Goal: Communication & Community: Share content

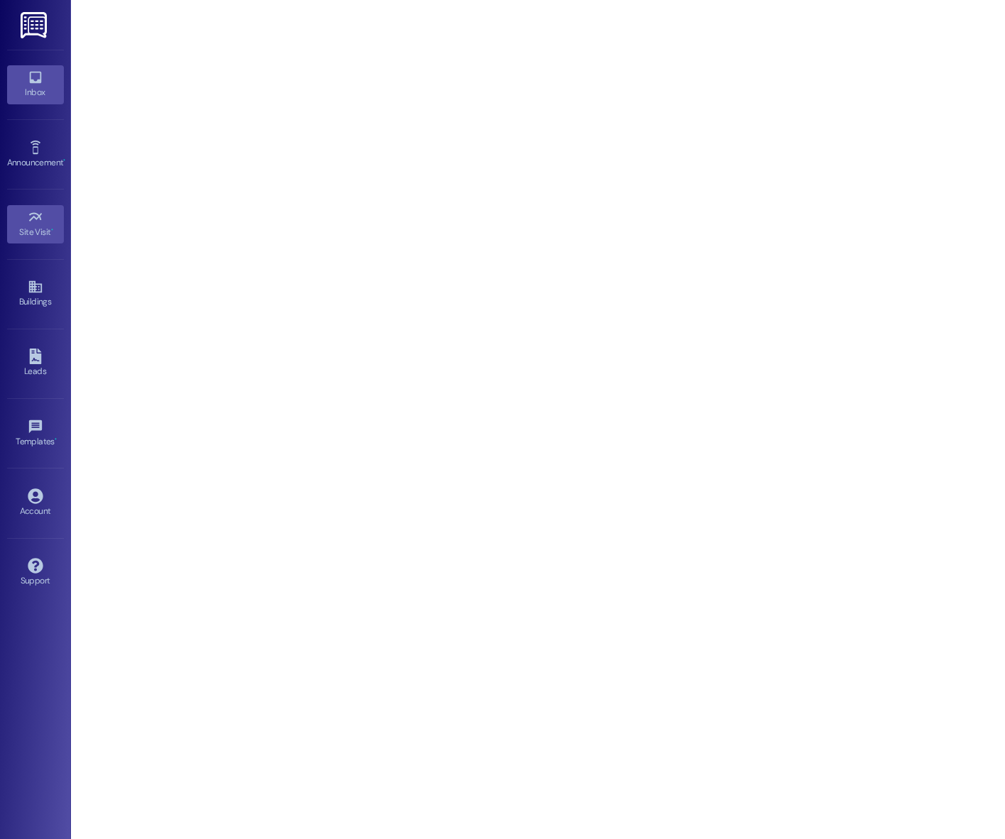
click at [28, 88] on div "Inbox" at bounding box center [35, 92] width 71 height 14
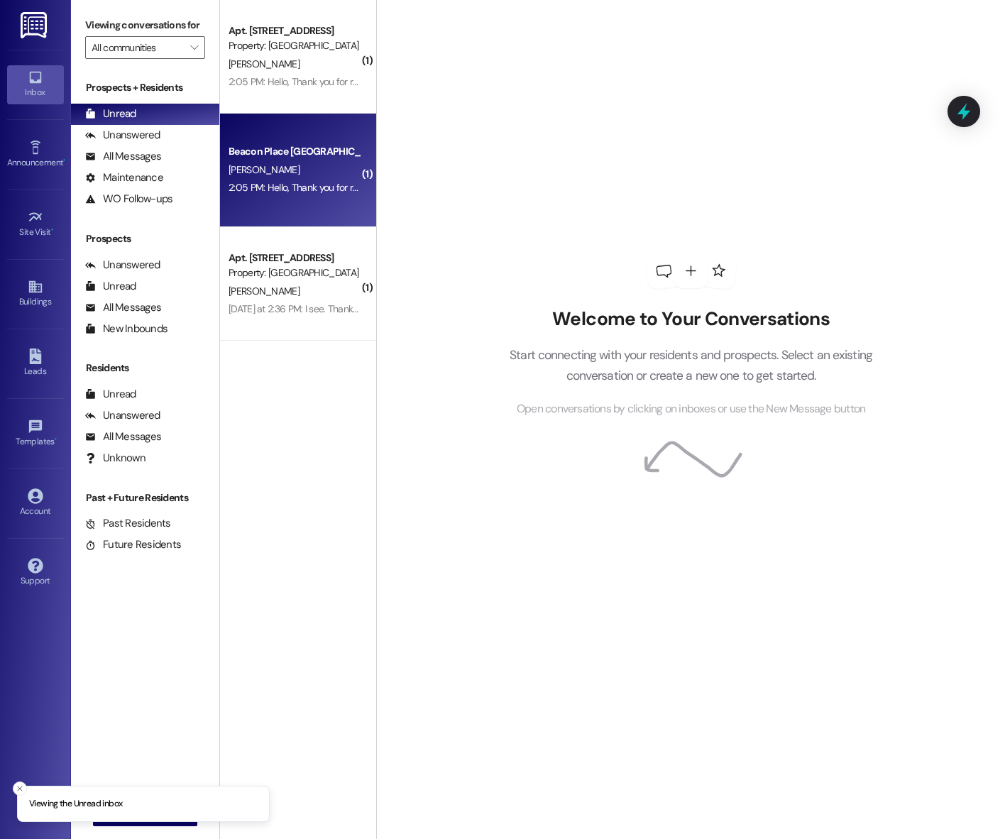
click at [294, 150] on div "Beacon Place Tuscaloosa Prospect" at bounding box center [294, 151] width 131 height 15
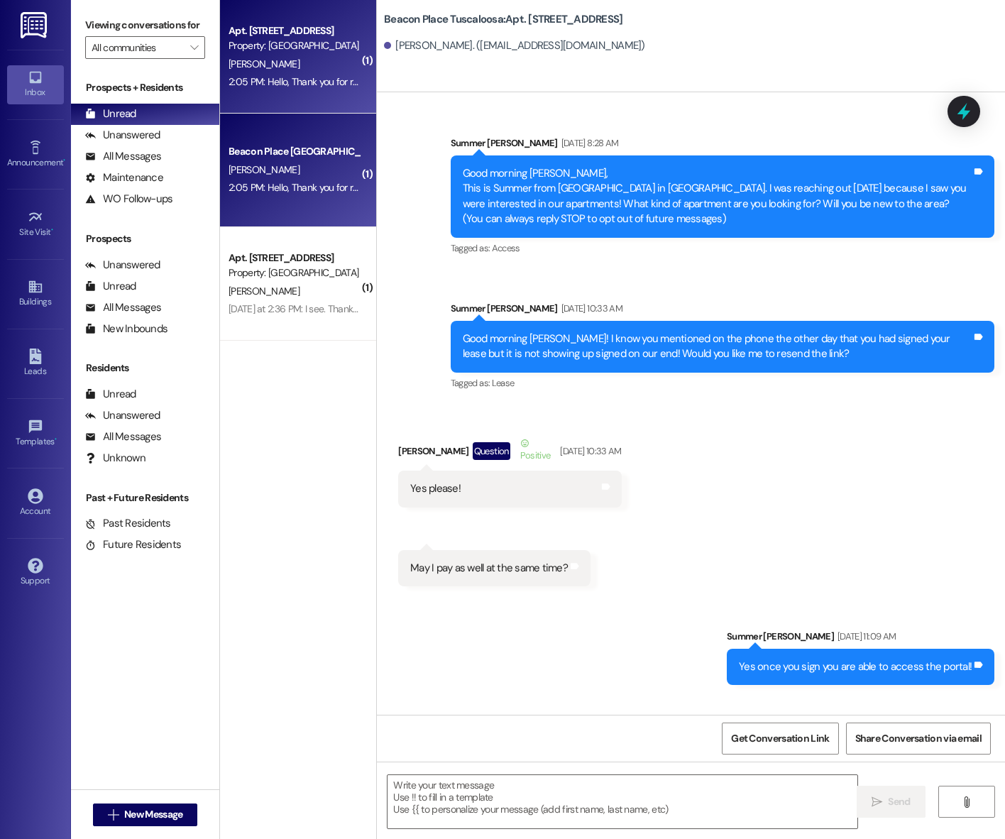
scroll to position [25415, 0]
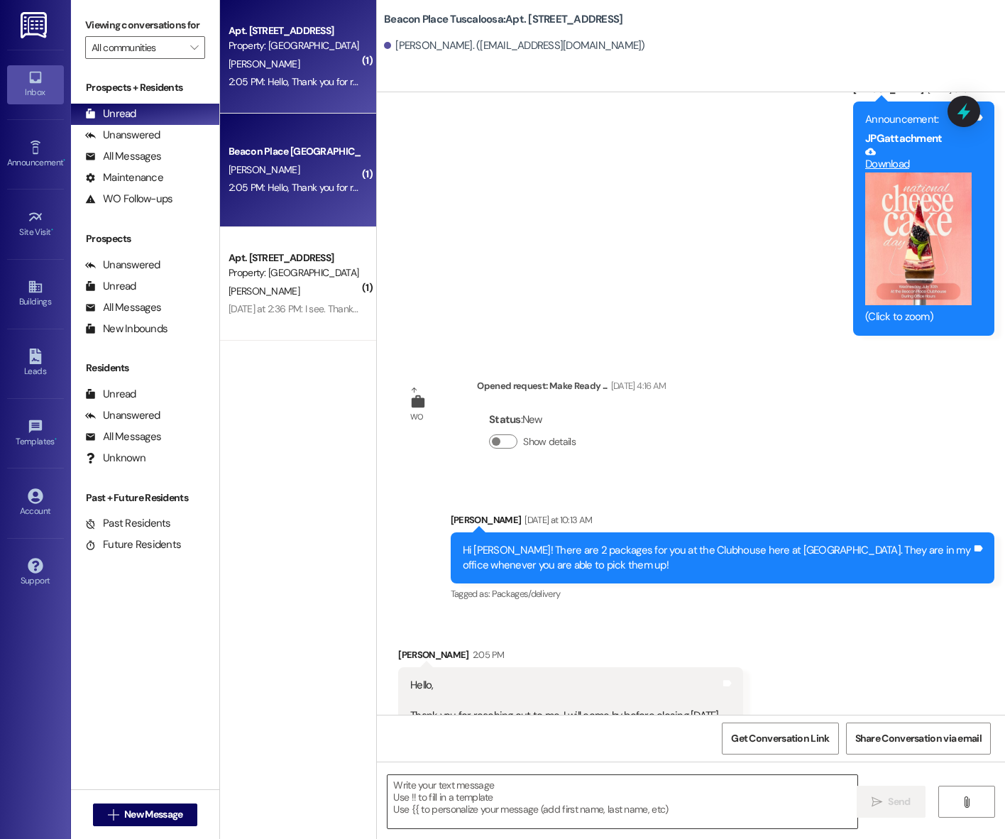
click at [610, 789] on textarea at bounding box center [623, 801] width 470 height 53
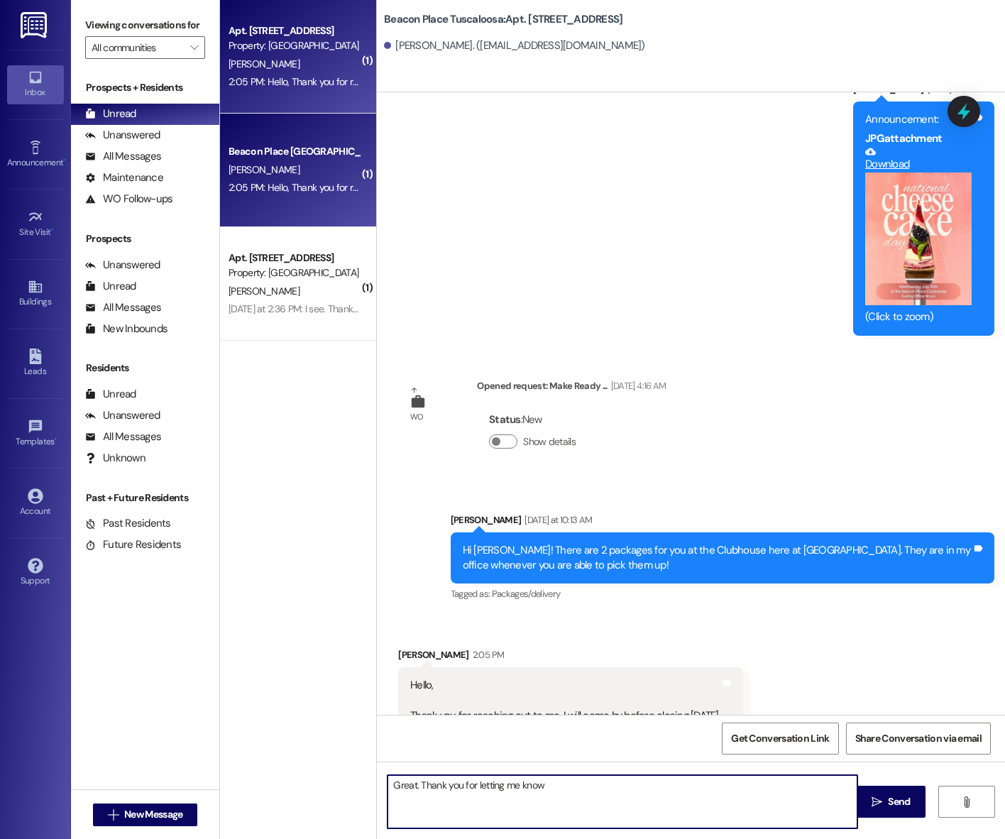
type textarea "Great. Thank you for letting me know!"
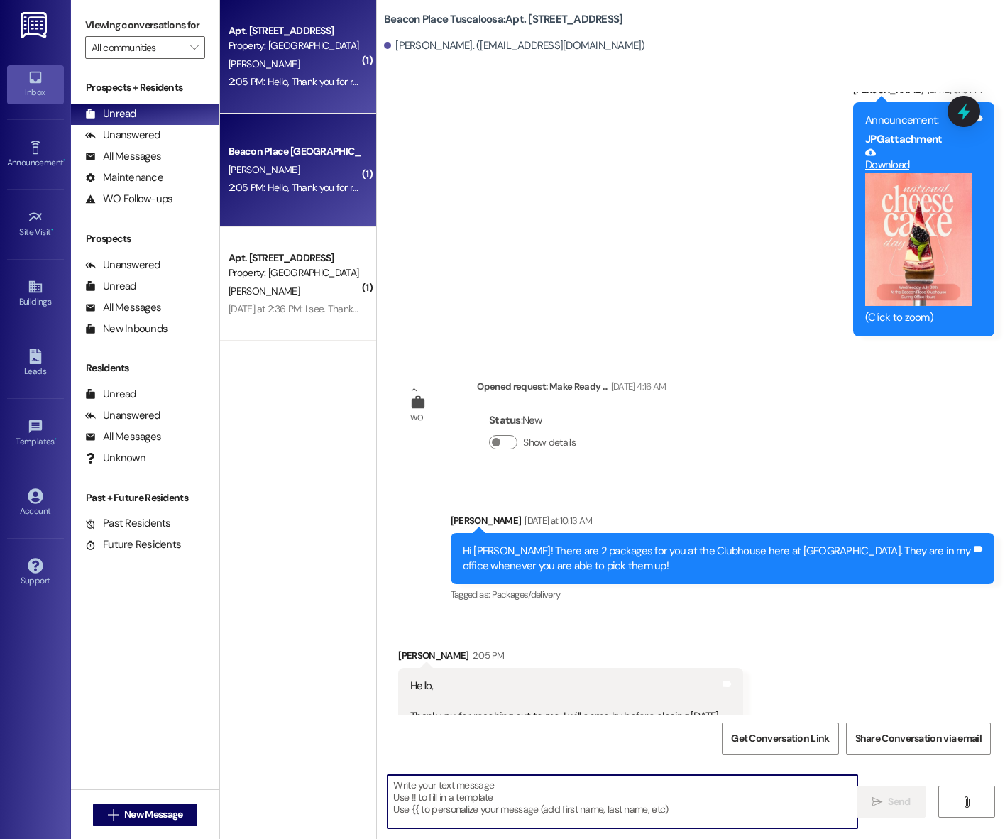
scroll to position [25514, 0]
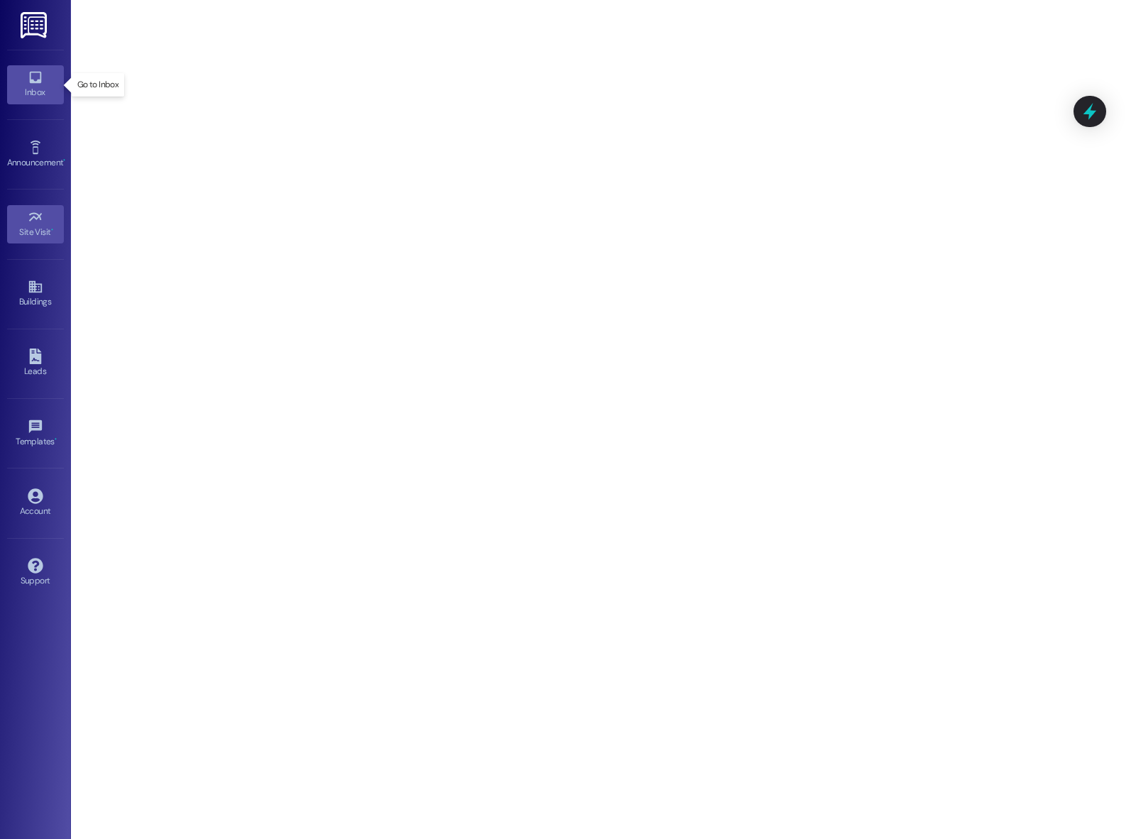
click at [40, 91] on div "Inbox" at bounding box center [35, 92] width 71 height 14
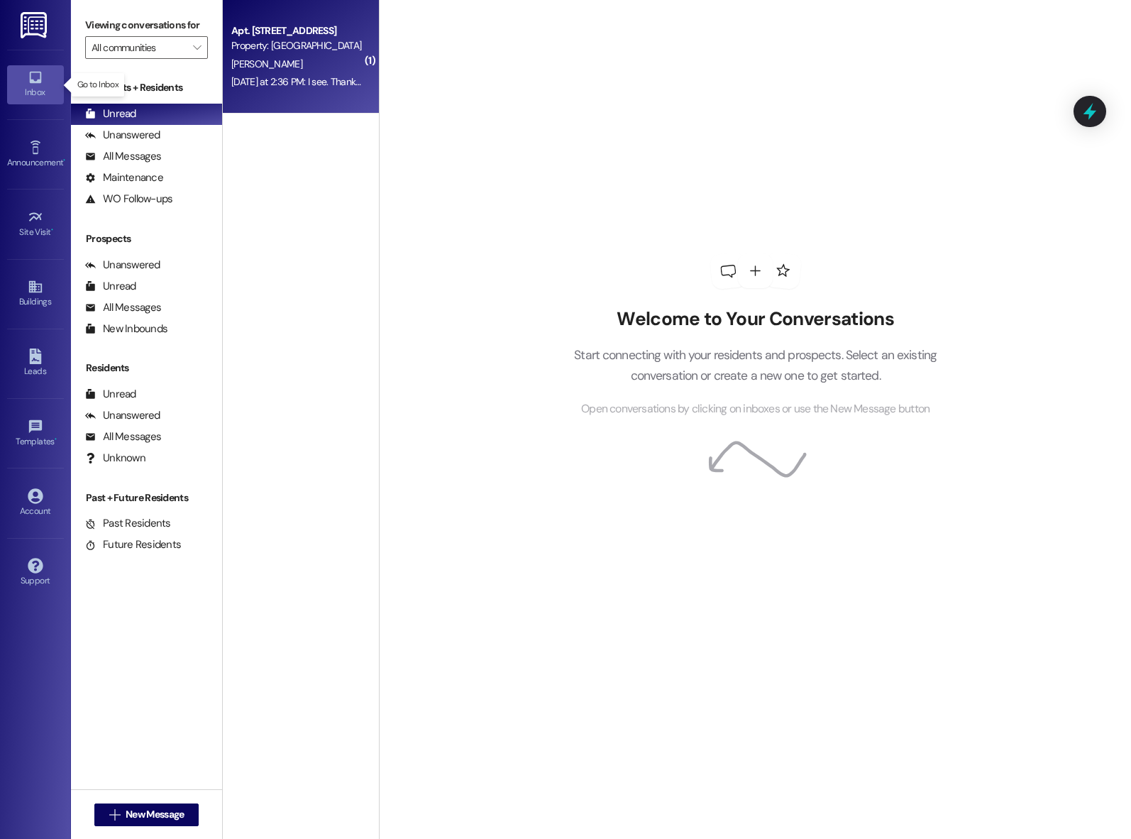
click at [271, 50] on div "Property: [GEOGRAPHIC_DATA] [GEOGRAPHIC_DATA]" at bounding box center [296, 45] width 131 height 15
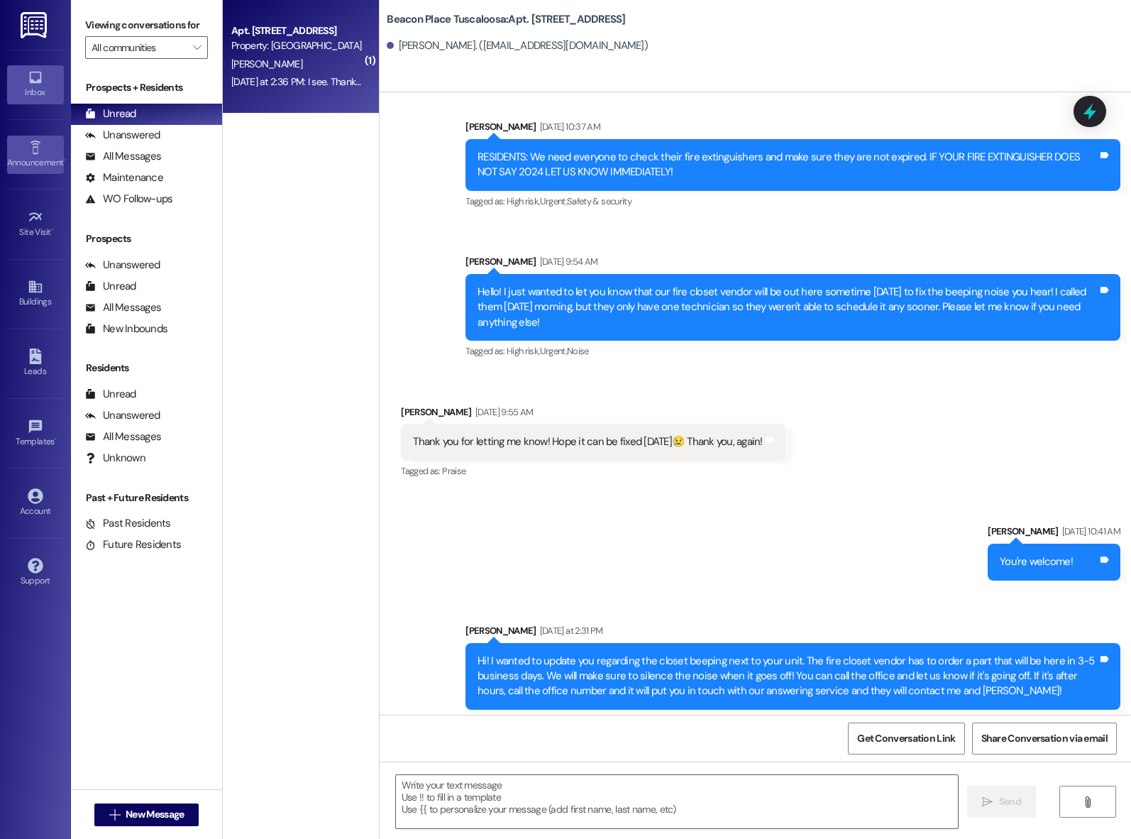
click at [40, 162] on div "Announcement •" at bounding box center [35, 162] width 71 height 14
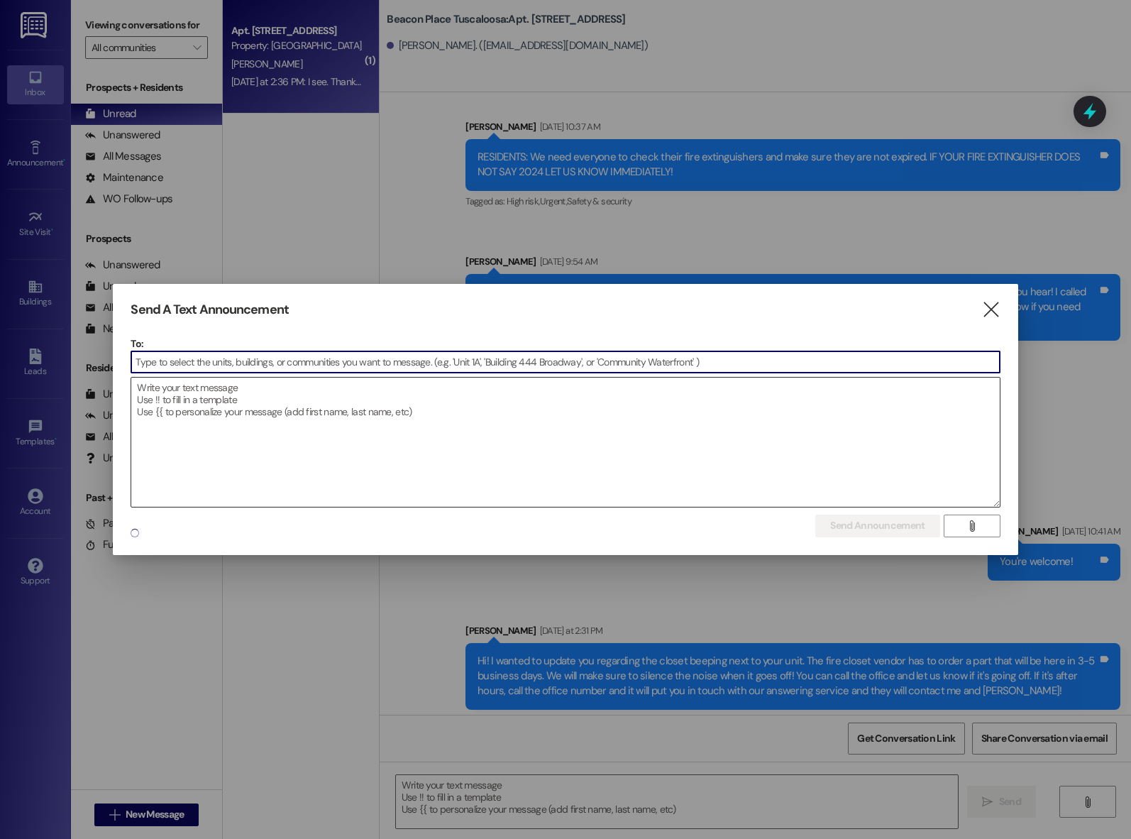
scroll to position [42278, 0]
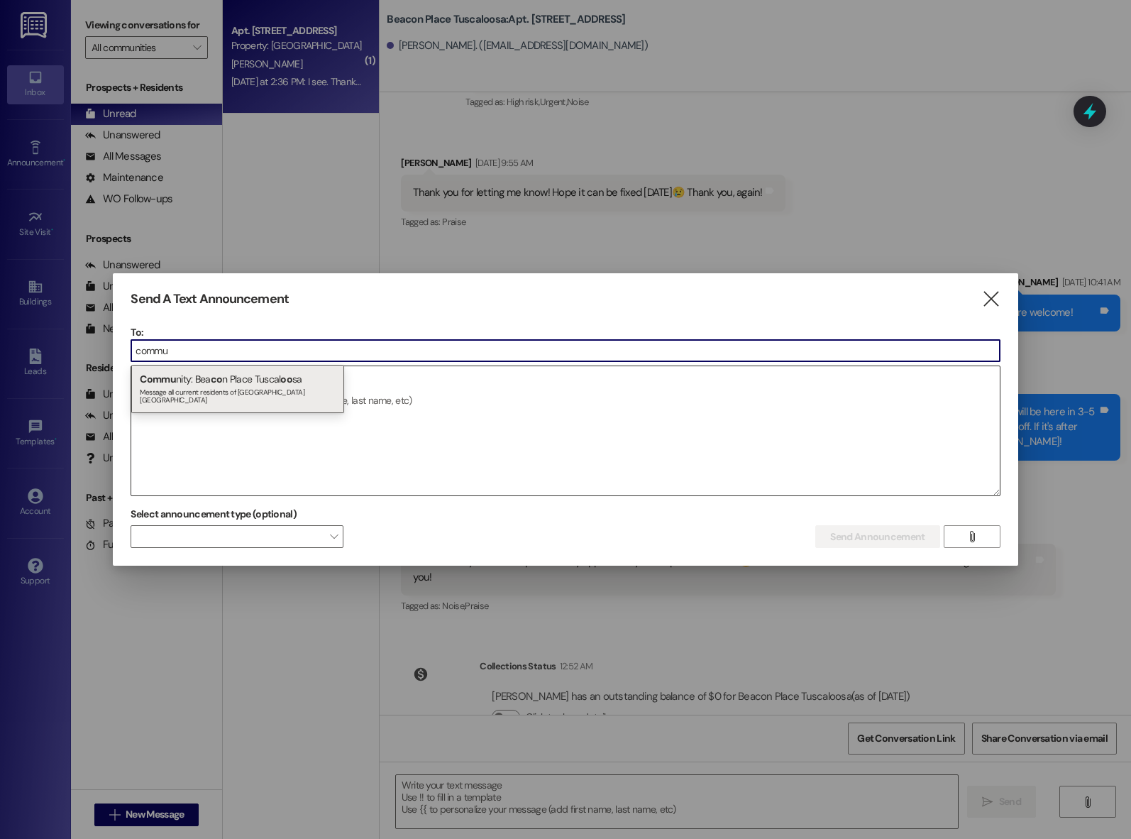
type input "commu"
click at [243, 377] on div "Commu nity: Bea co n Place Tuscal oo sa Message all current residents of [GEOGR…" at bounding box center [237, 389] width 213 height 48
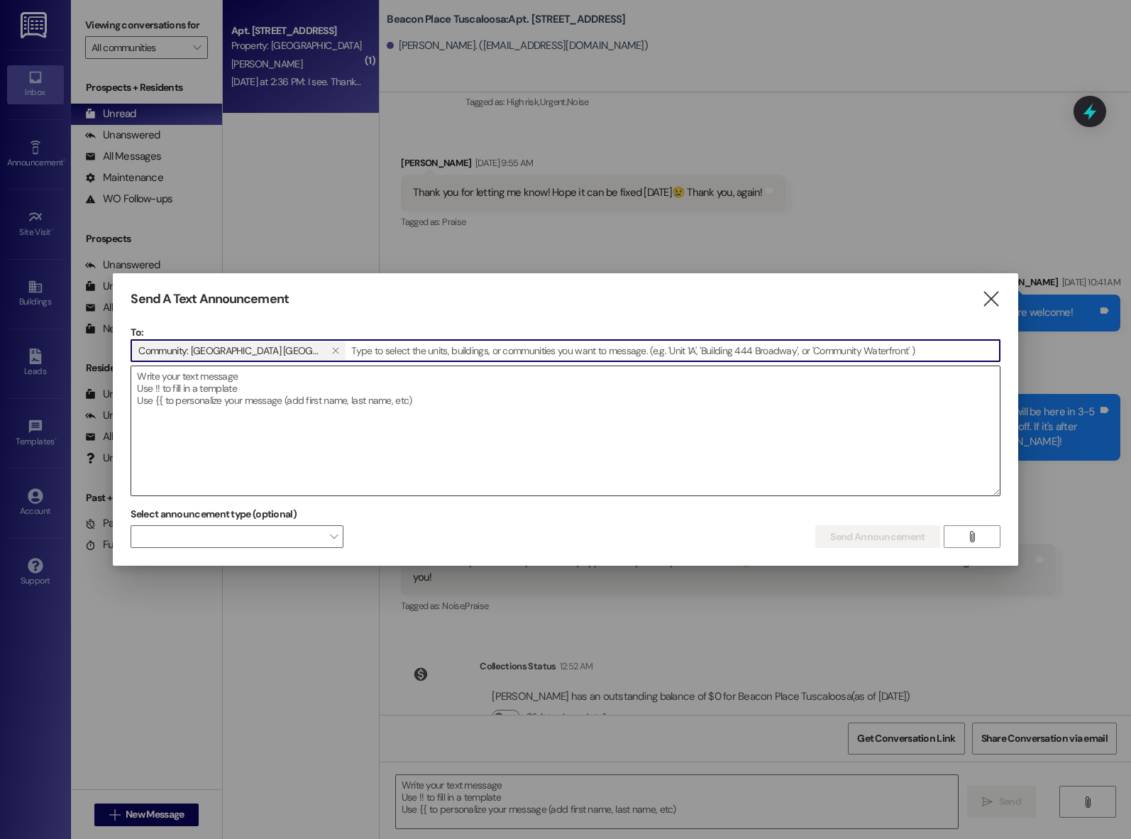
click at [342, 392] on textarea at bounding box center [565, 430] width 868 height 129
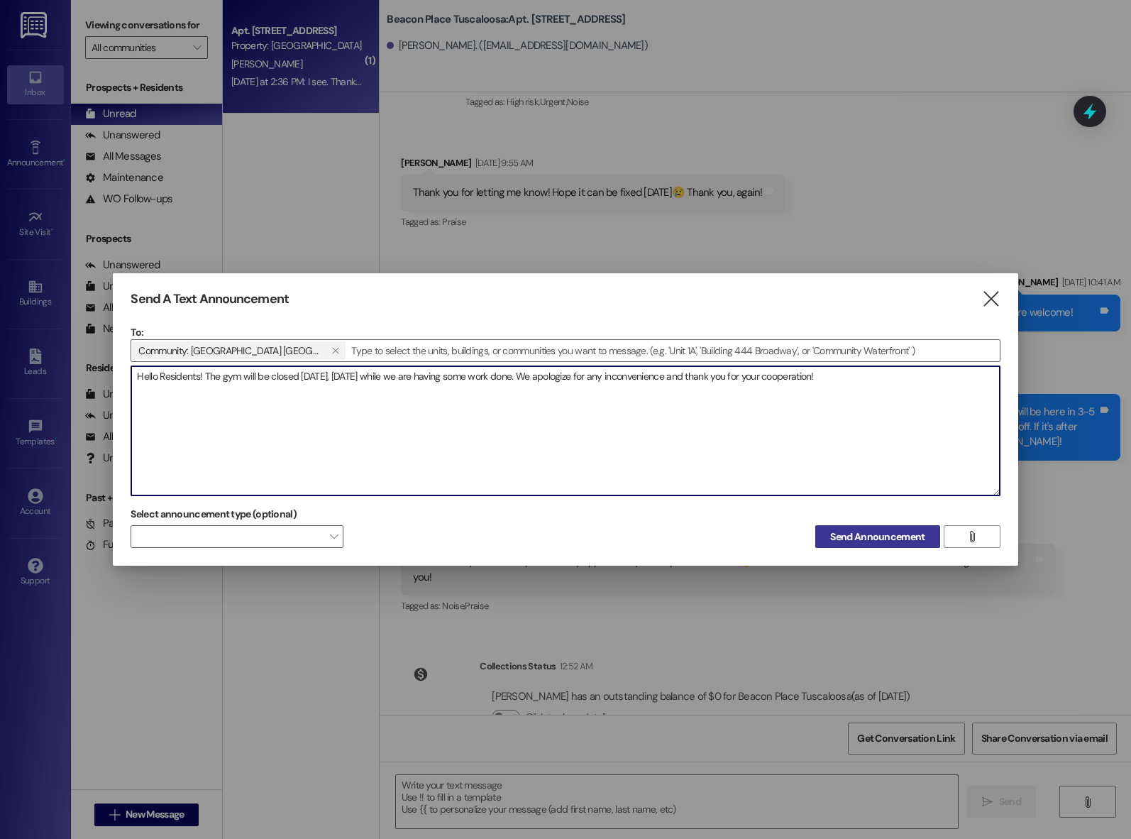
type textarea "Hello Residents! The gym will be closed [DATE], [DATE] while we are having some…"
click at [857, 533] on span "Send Announcement" at bounding box center [877, 536] width 94 height 15
